Goal: Feedback & Contribution: Submit feedback/report problem

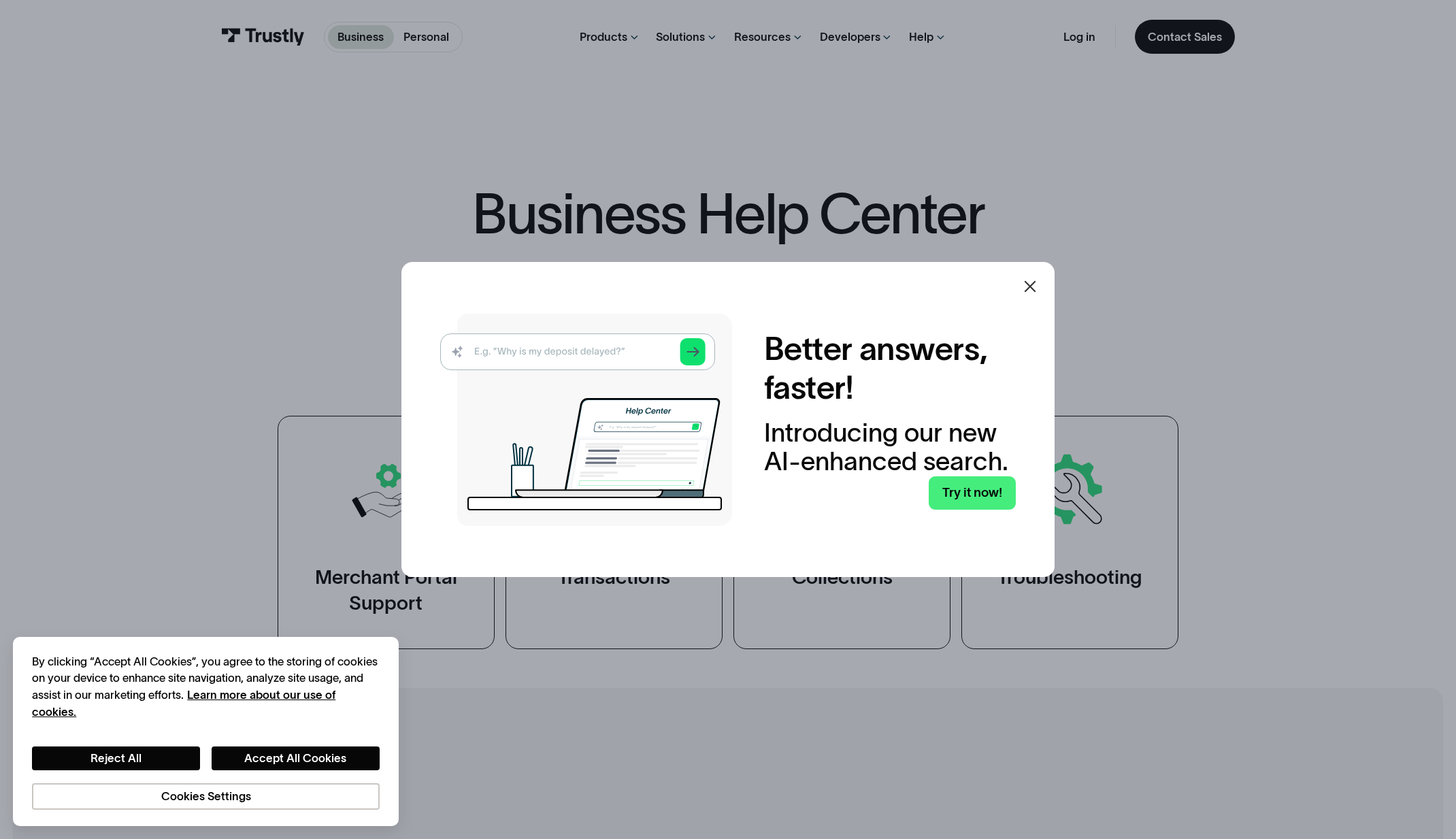
click at [606, 355] on img at bounding box center [586, 420] width 292 height 212
click at [579, 345] on img at bounding box center [586, 420] width 292 height 212
click at [954, 498] on link "Try it now!" at bounding box center [972, 493] width 87 height 33
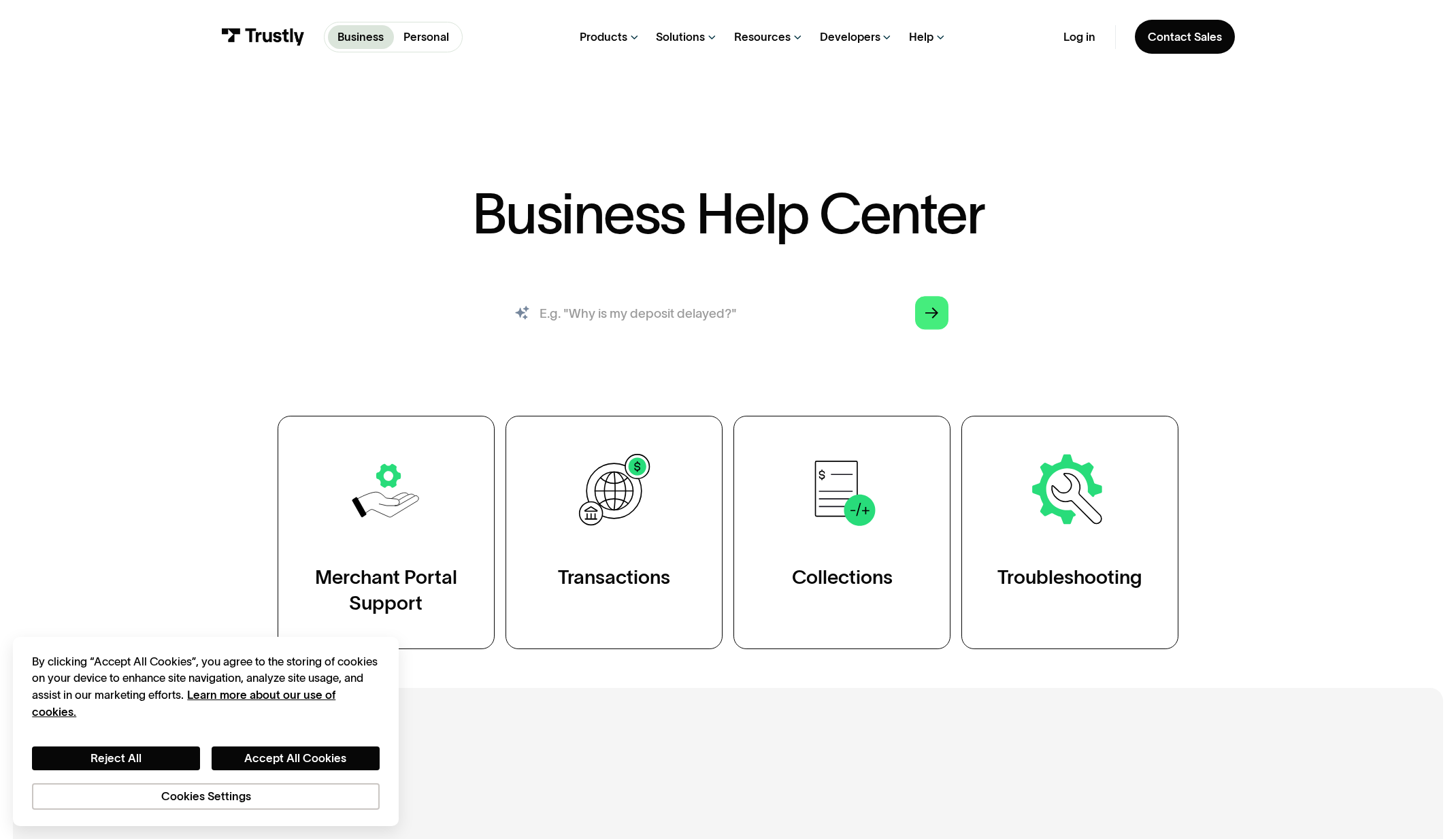
click at [699, 325] on input "search" at bounding box center [728, 313] width 467 height 52
type input "Bank not listed account linking"
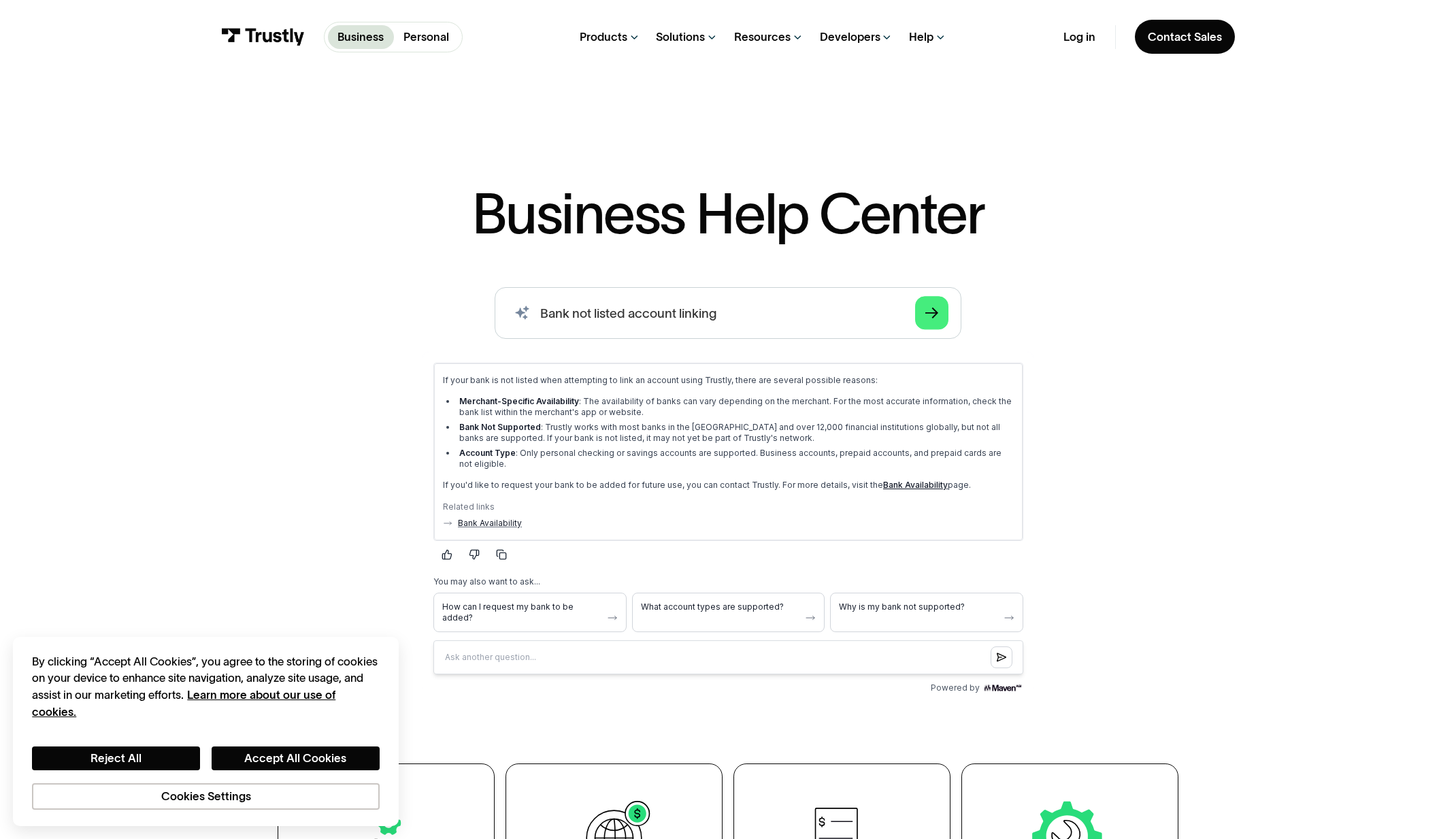
click at [900, 486] on link "Bank Availability" at bounding box center [914, 484] width 65 height 10
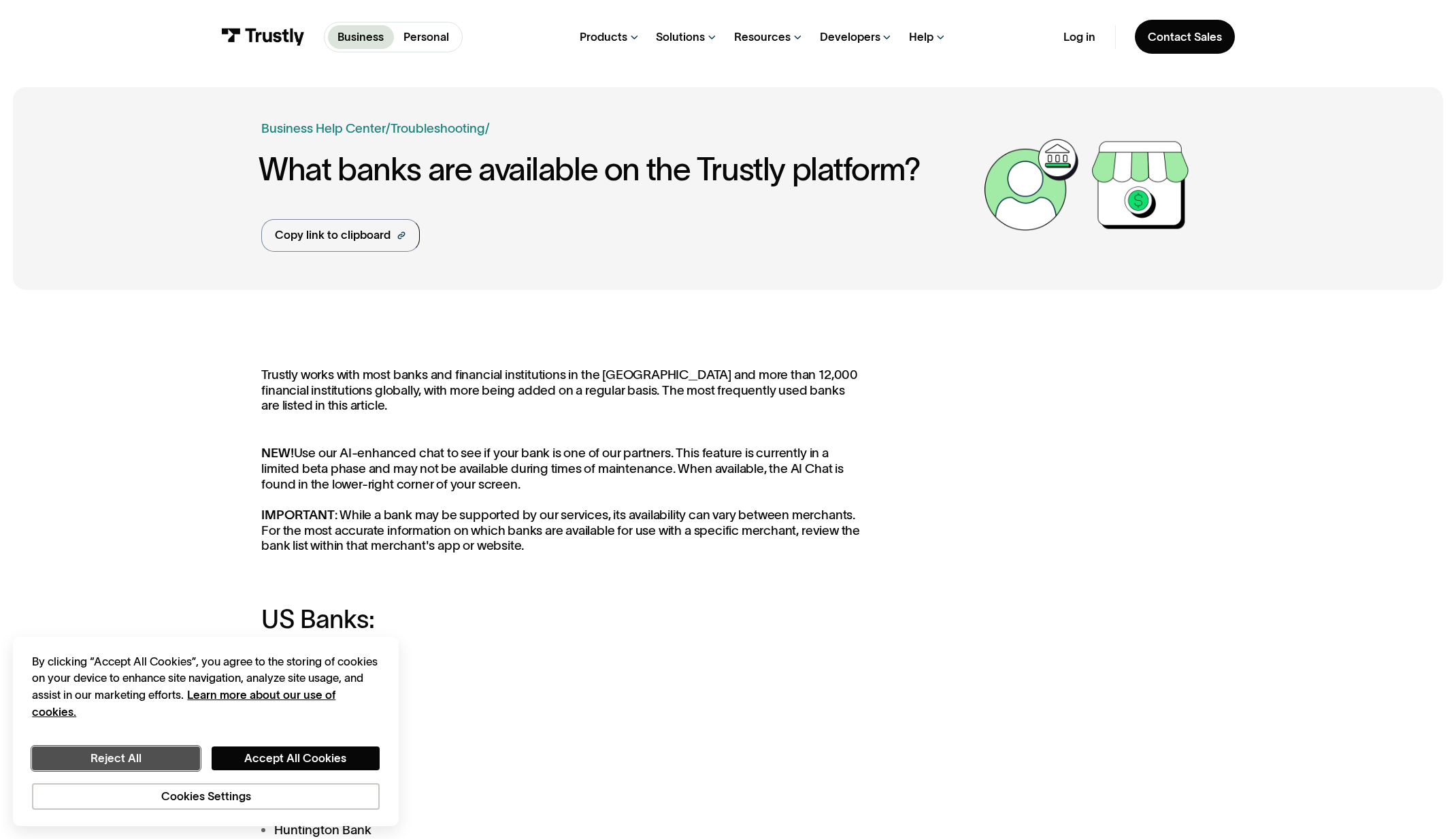
click at [134, 757] on button "Reject All" at bounding box center [116, 758] width 168 height 24
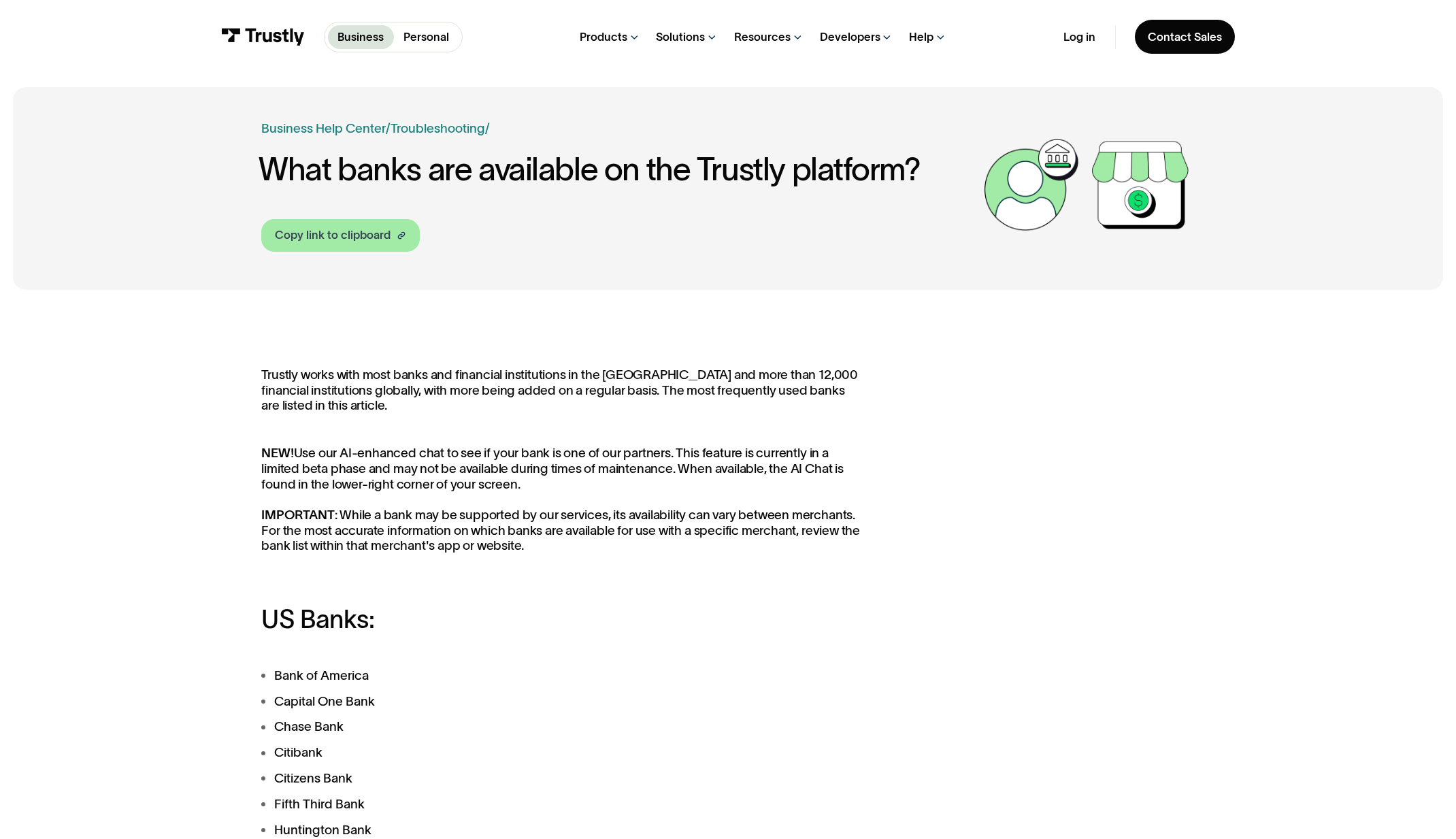
click at [314, 237] on div "Copy link to clipboard" at bounding box center [333, 235] width 116 height 17
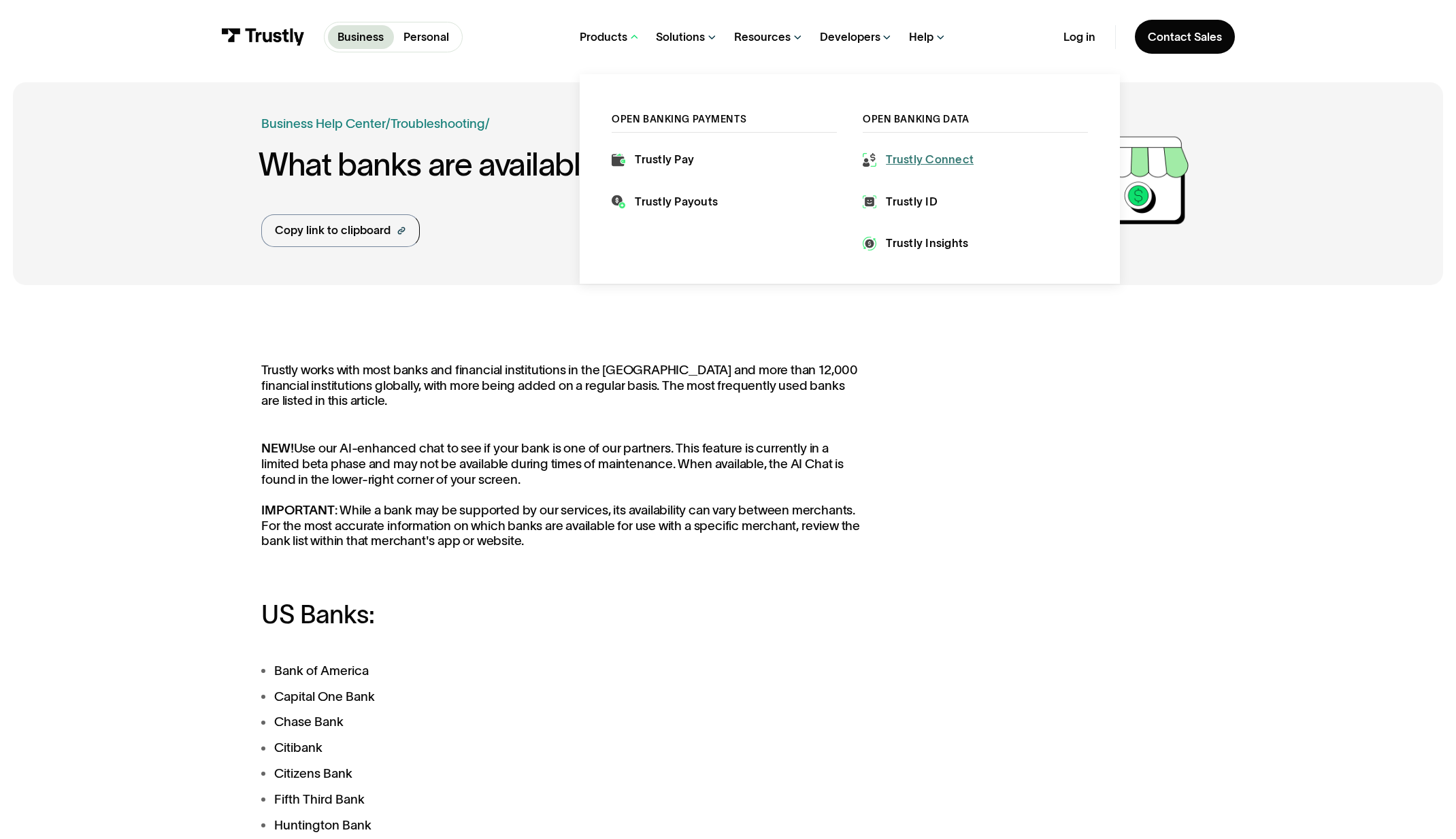
click at [930, 163] on div "Trustly Connect" at bounding box center [929, 160] width 88 height 16
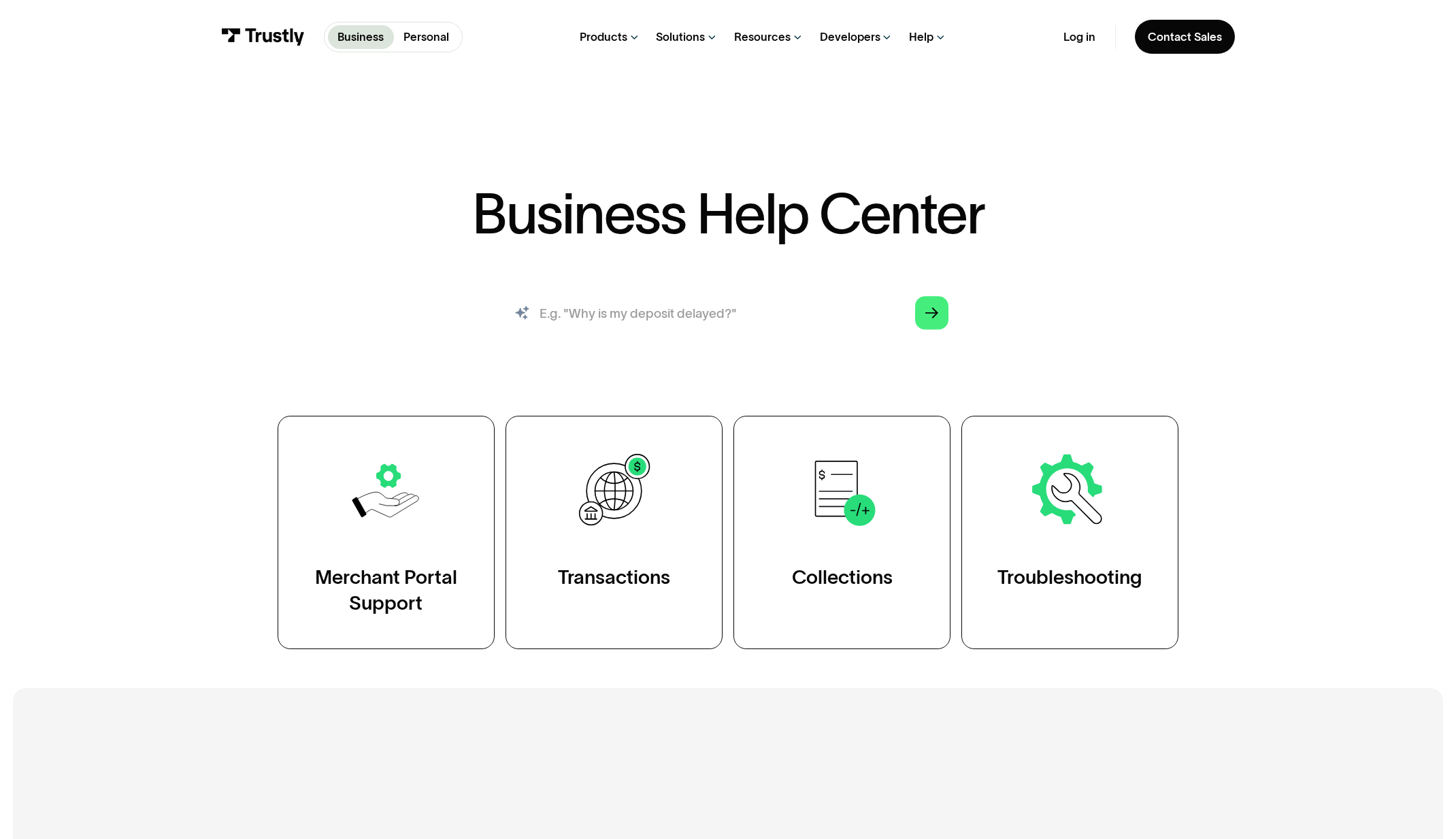
click at [726, 329] on input "search" at bounding box center [728, 313] width 467 height 52
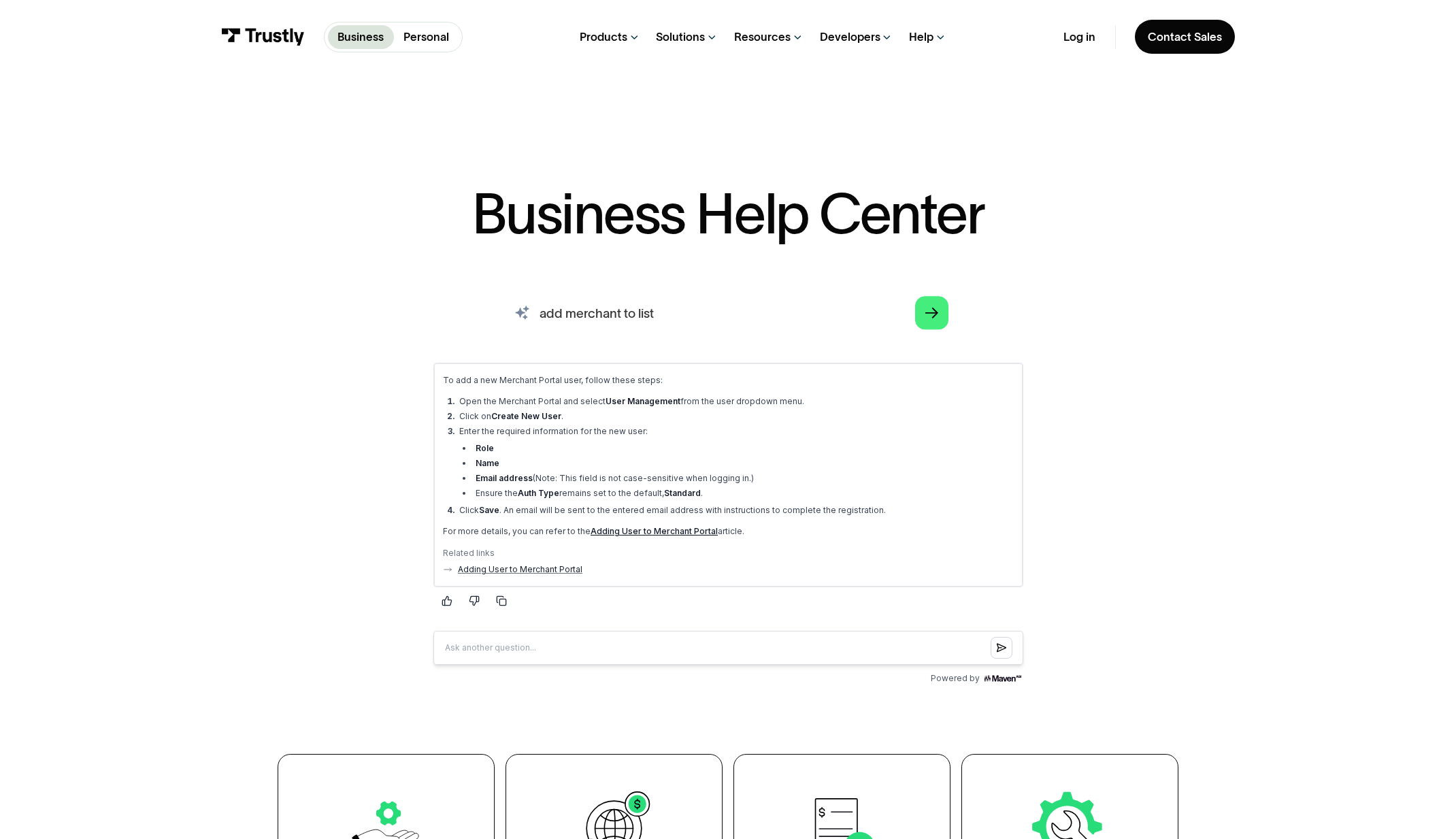
scroll to position [1, 0]
drag, startPoint x: 661, startPoint y: 308, endPoint x: 643, endPoint y: 308, distance: 18.0
click at [643, 308] on input "add merchant to list" at bounding box center [728, 313] width 467 height 52
type input "add merchant to bank list"
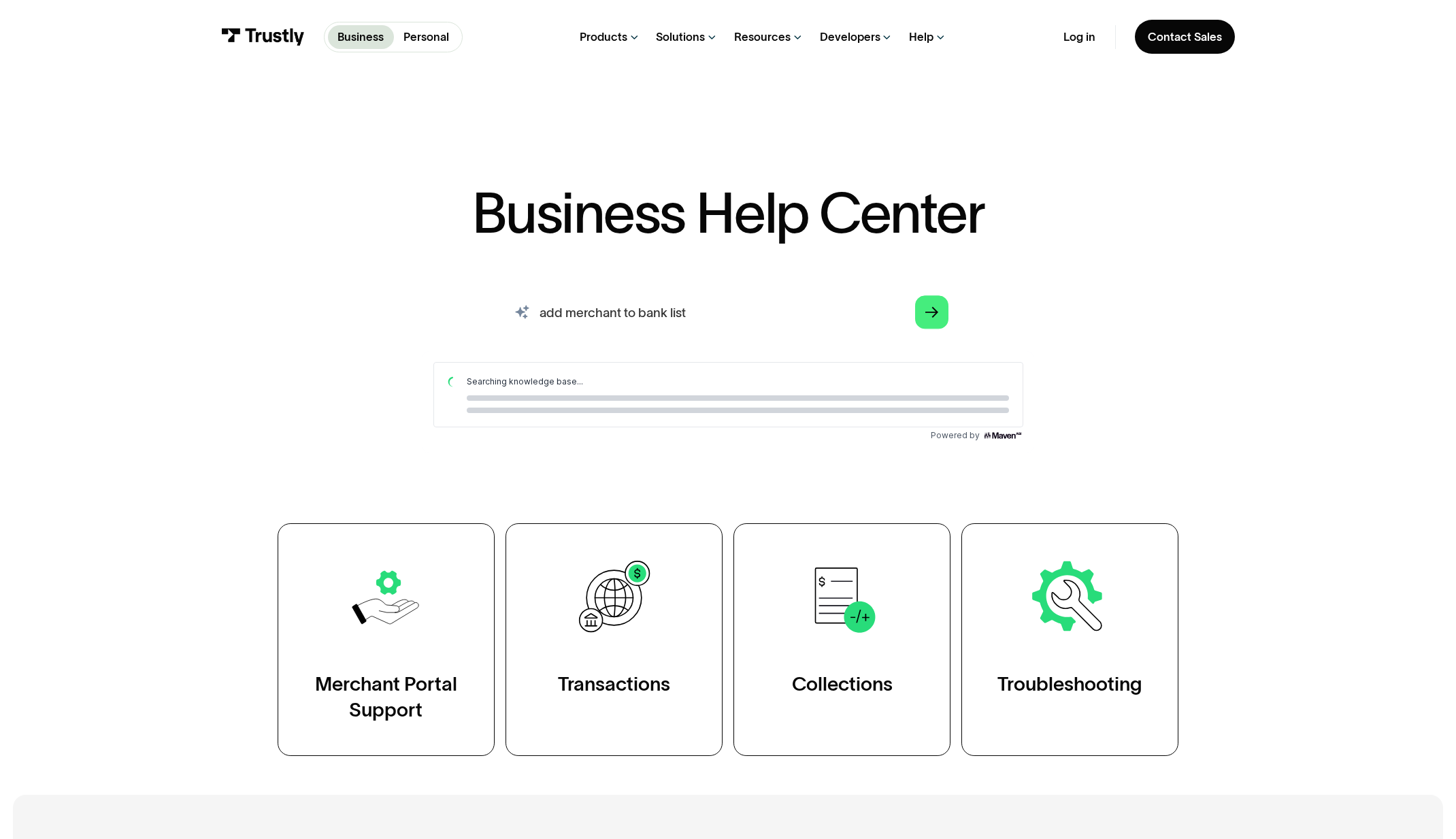
scroll to position [0, 0]
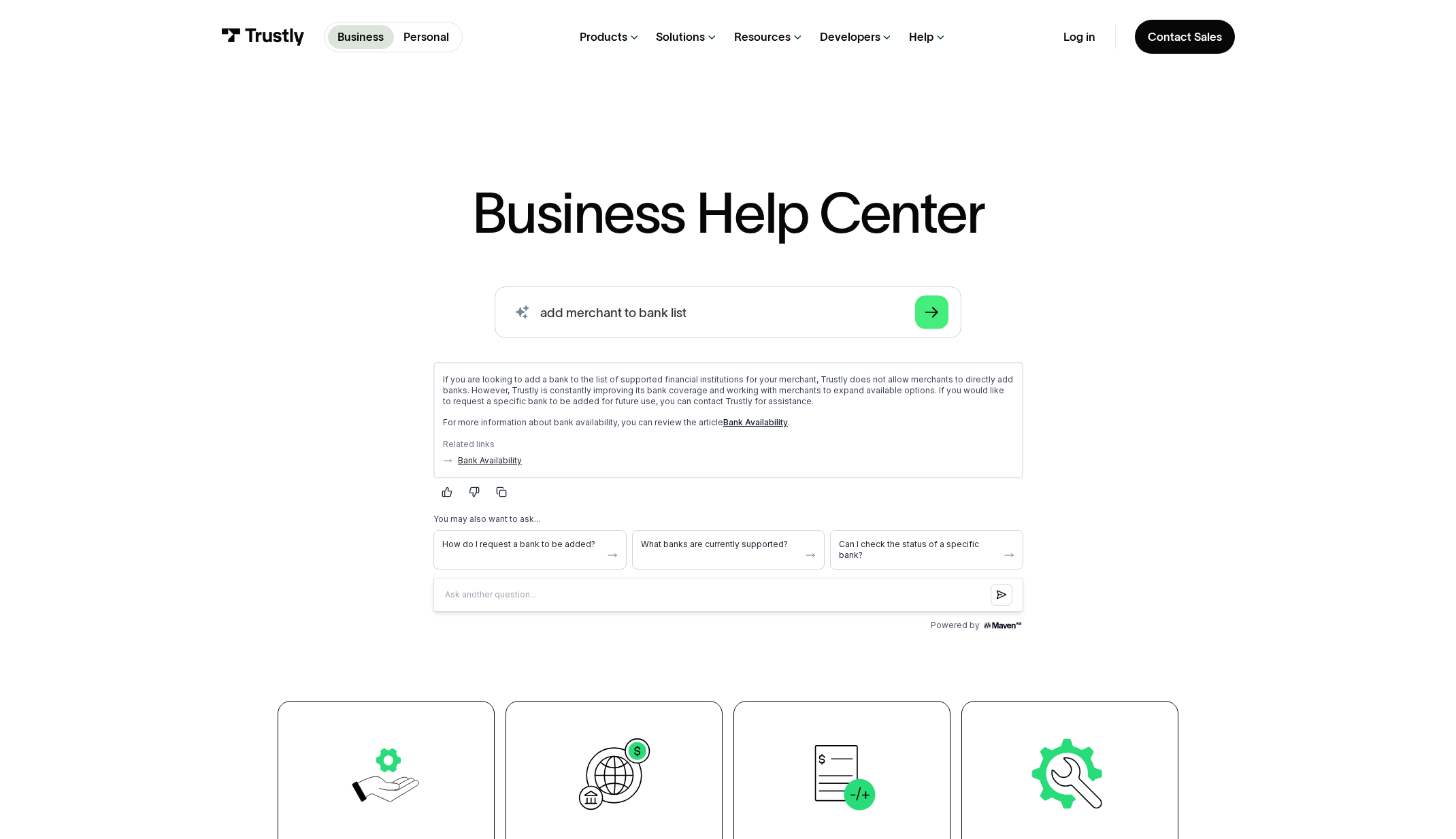
click at [739, 425] on link "Bank Availability" at bounding box center [754, 422] width 65 height 10
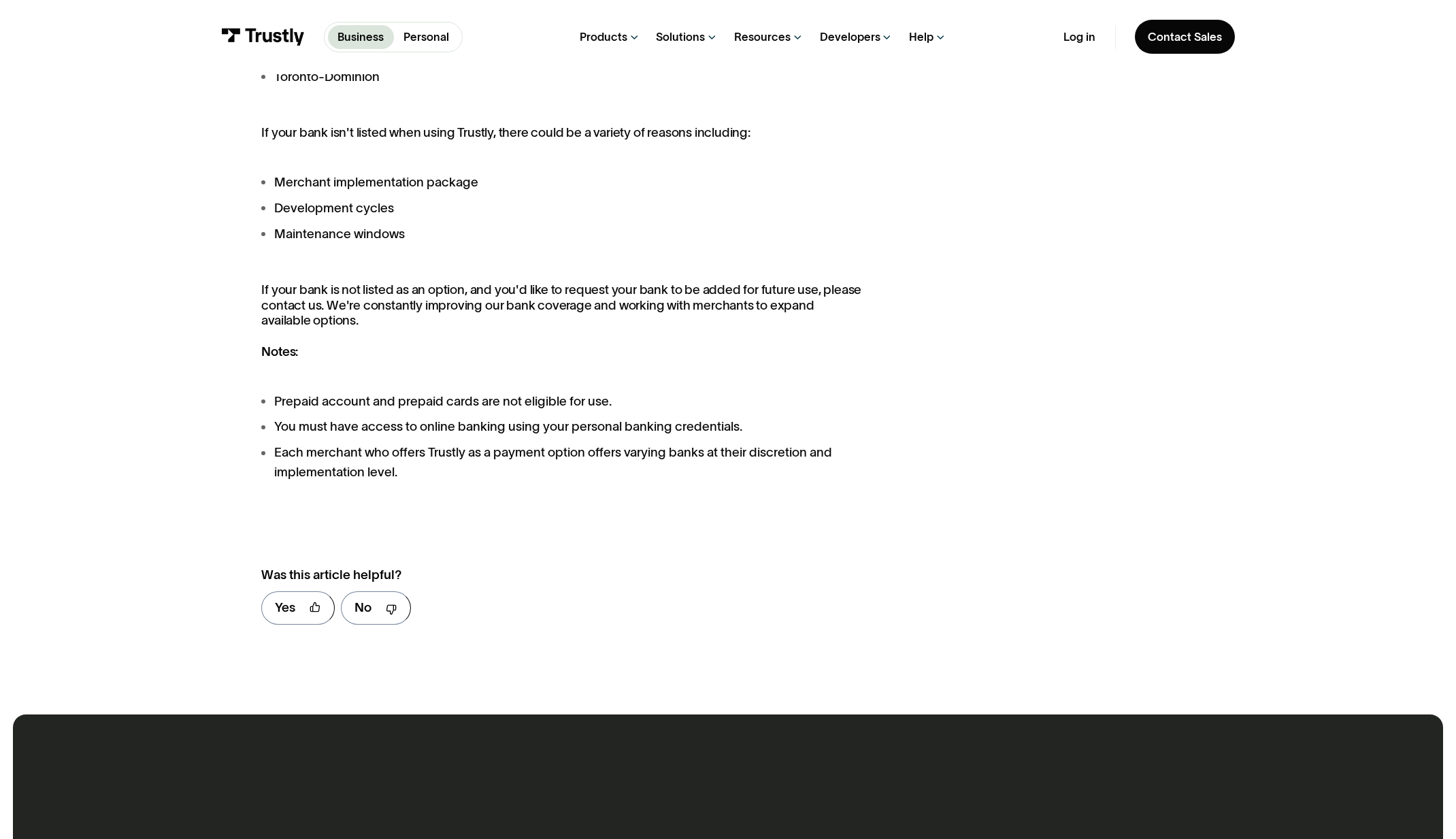
scroll to position [1365, 0]
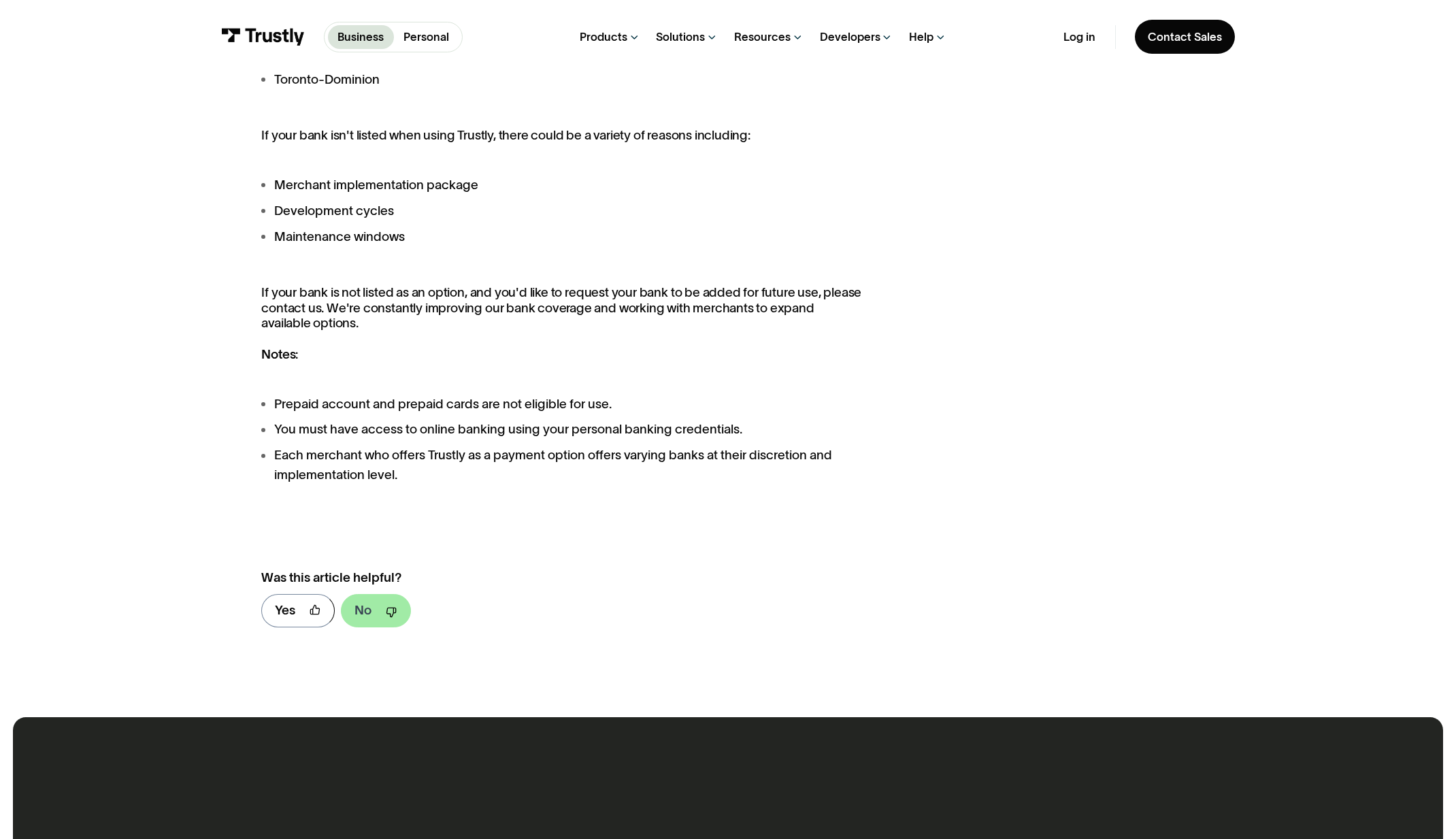
click at [365, 613] on div "No" at bounding box center [363, 611] width 17 height 19
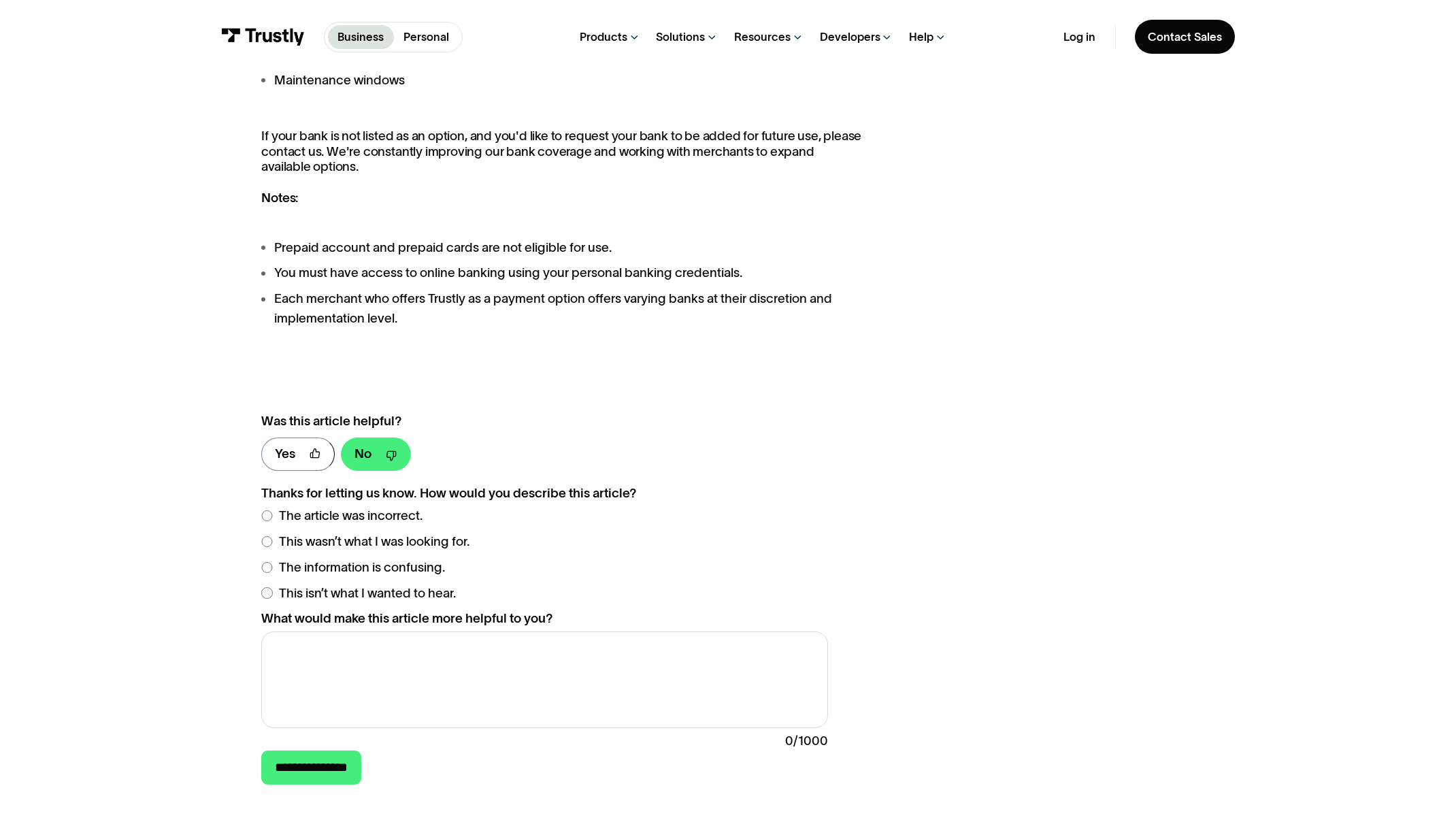
scroll to position [1532, 0]
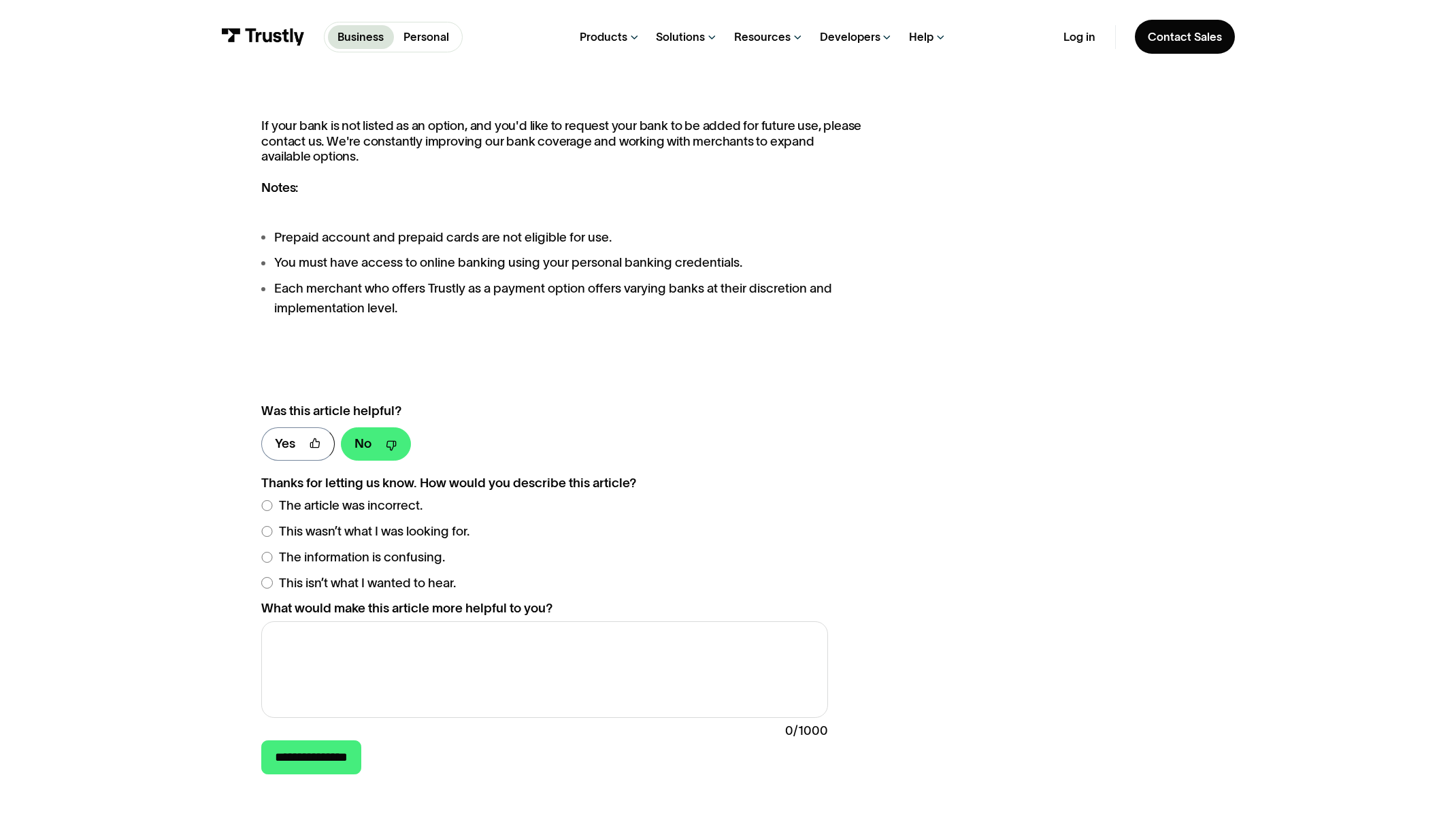
click at [404, 564] on span "The information is confusing." at bounding box center [362, 558] width 166 height 19
click at [361, 650] on textarea "What would make this article more helpful to you?" at bounding box center [545, 670] width 566 height 97
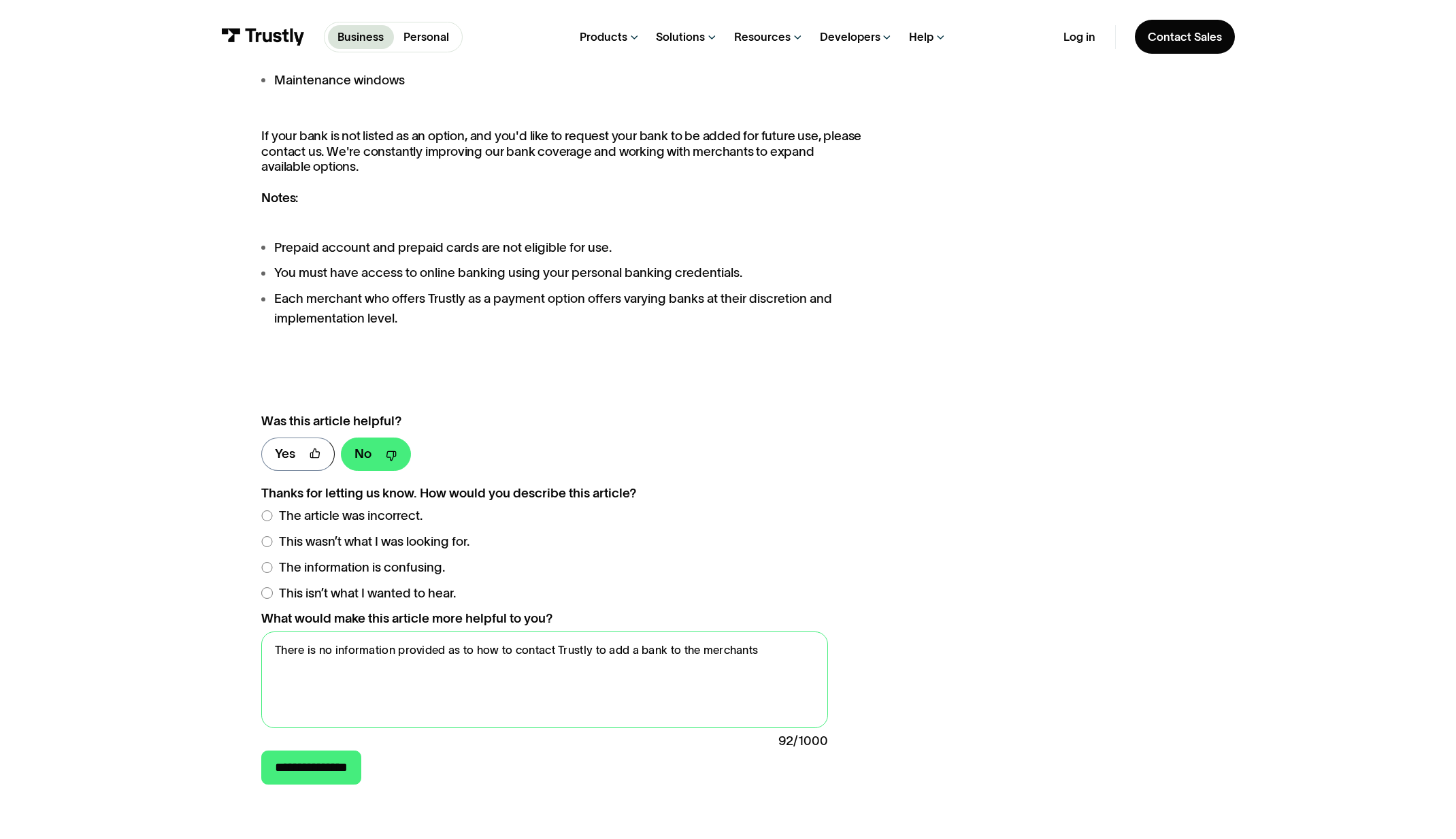
scroll to position [1580, 0]
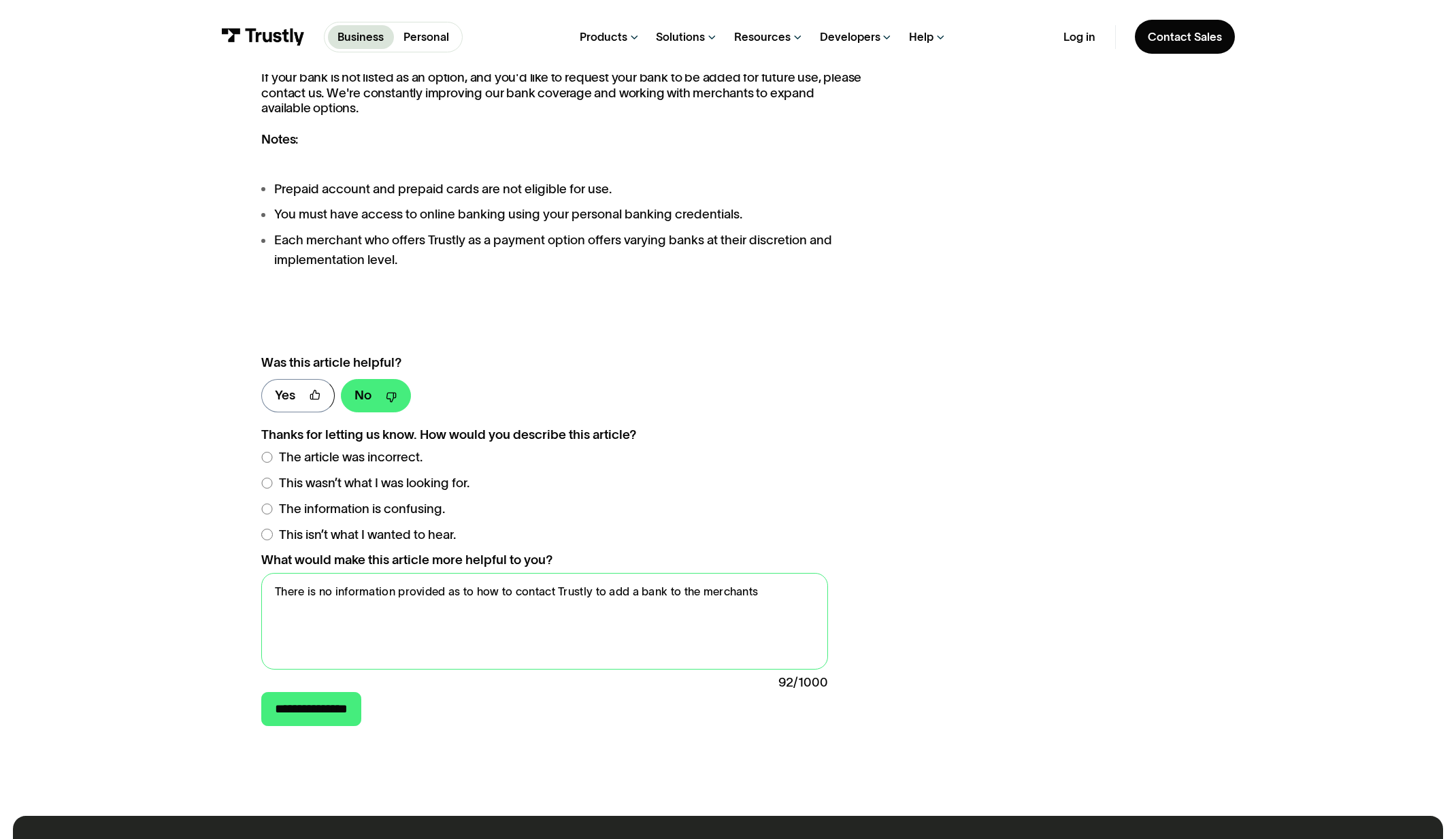
click at [703, 599] on textarea "There is no information provided as to how to contact Trustly to add a bank to …" at bounding box center [545, 622] width 566 height 97
click at [777, 605] on textarea "There is no information provided as to how to contact Trustly to add a bank to …" at bounding box center [545, 622] width 566 height 97
type textarea "There is no information provided as to how to contact Trustly to add a bank to …"
click at [361, 721] on input "**********" at bounding box center [311, 708] width 100 height 33
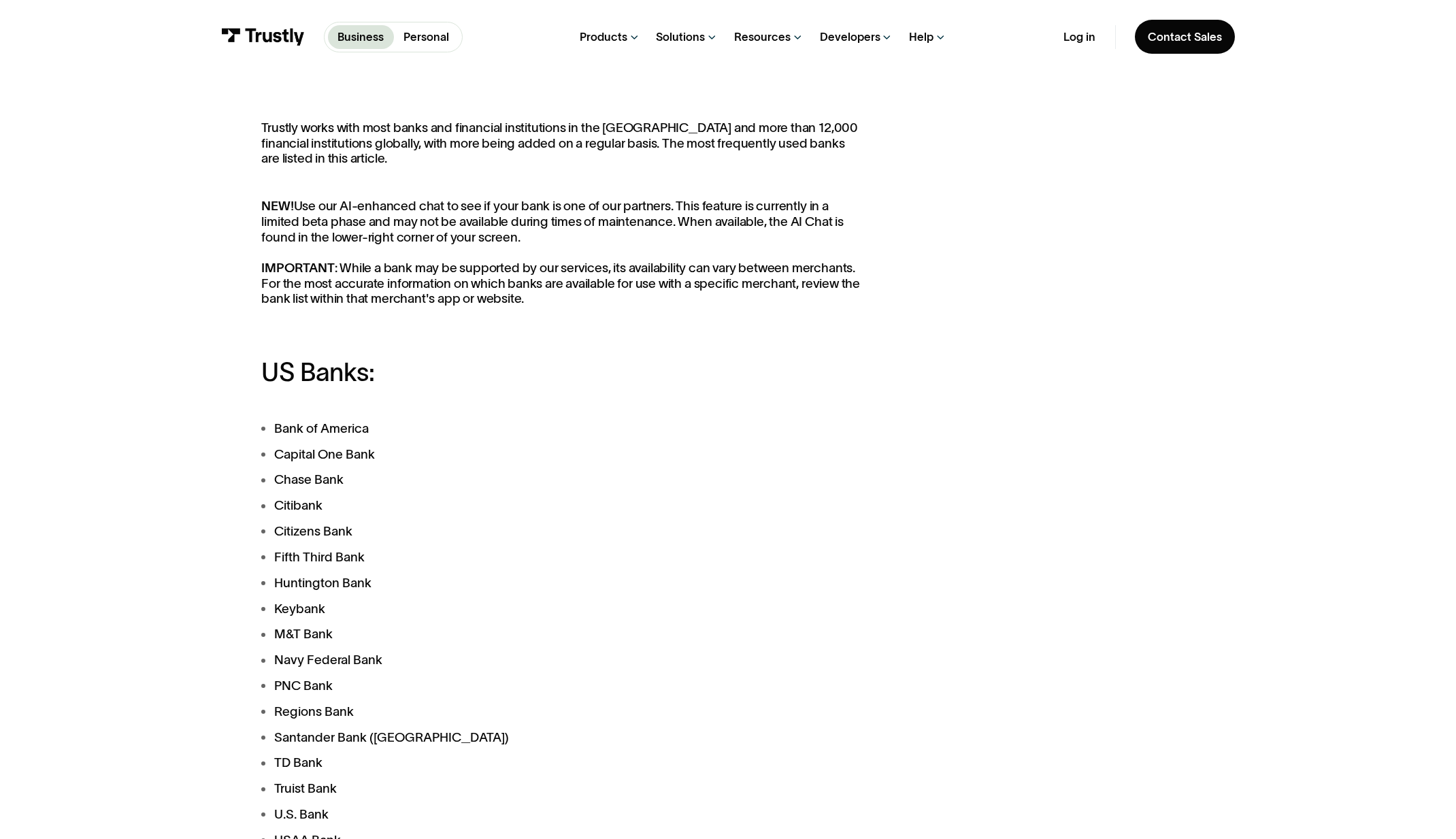
scroll to position [180, 0]
